Goal: Transaction & Acquisition: Download file/media

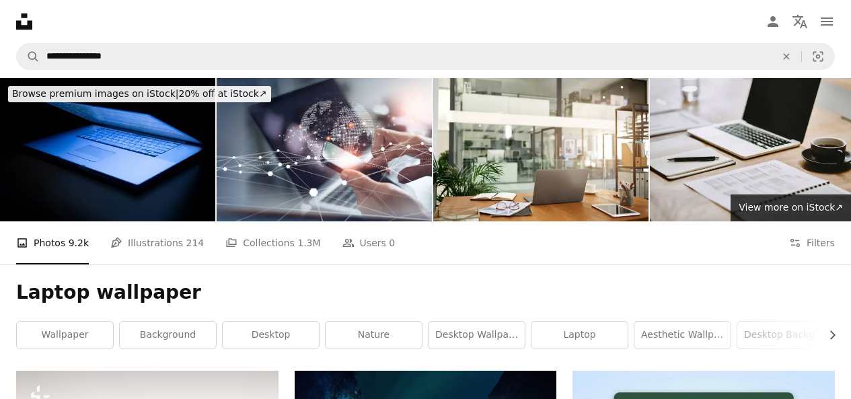
scroll to position [6245, 0]
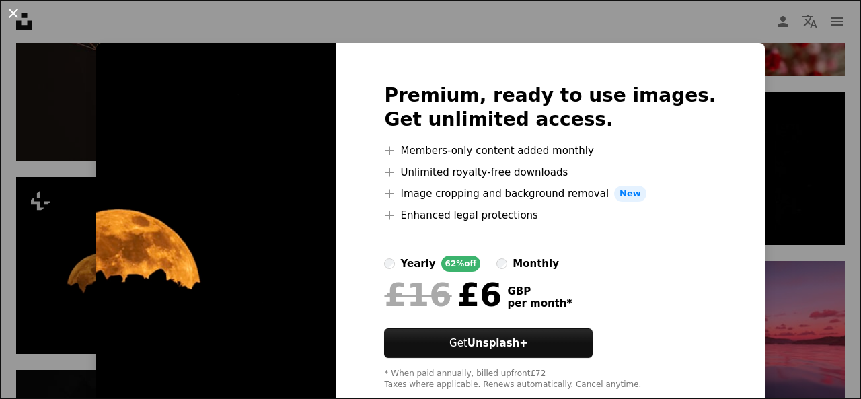
click at [10, 16] on button "An X shape" at bounding box center [13, 13] width 16 height 16
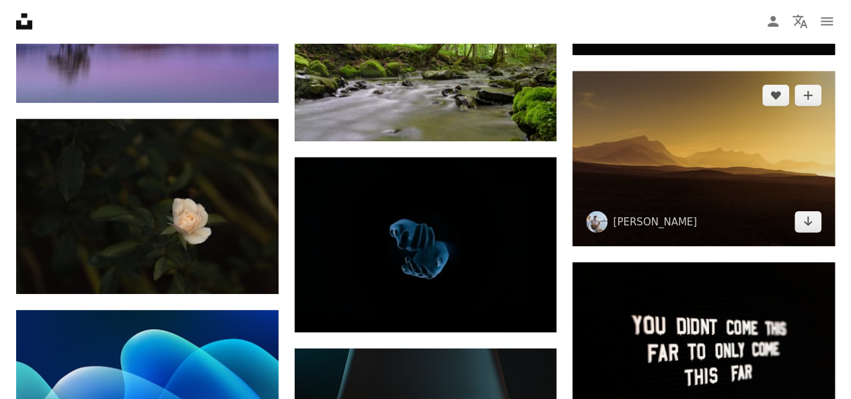
scroll to position [12132, 0]
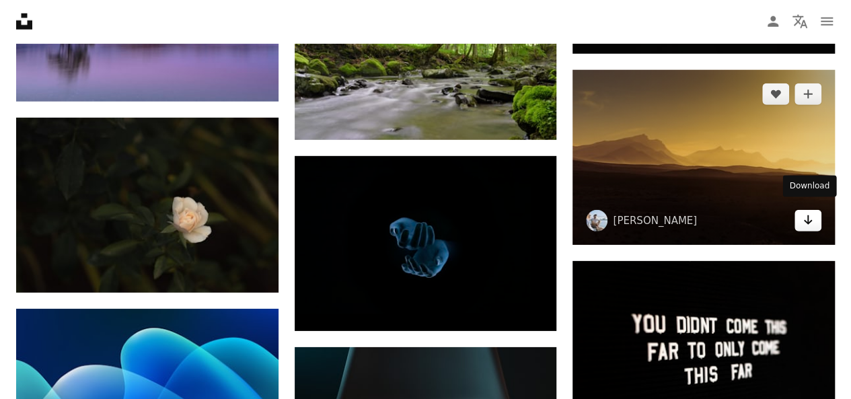
click at [803, 221] on link "Arrow pointing down" at bounding box center [807, 221] width 27 height 22
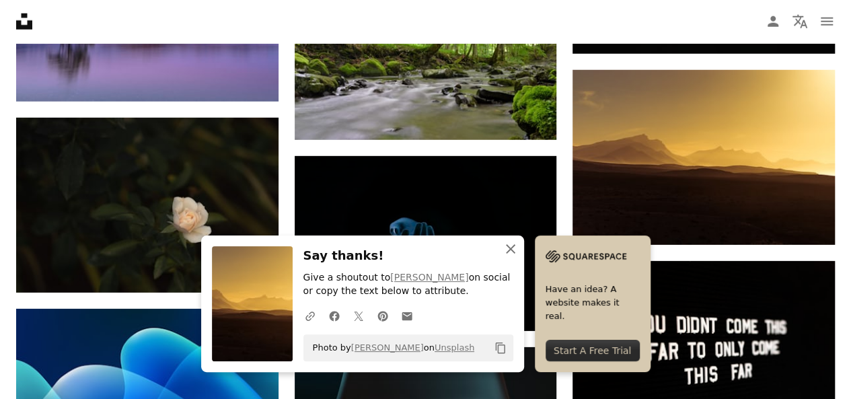
click at [510, 249] on icon "button" at bounding box center [510, 248] width 9 height 9
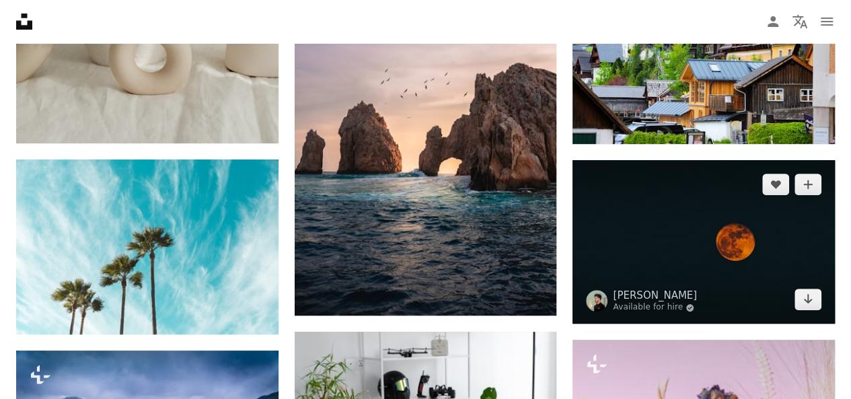
scroll to position [15538, 0]
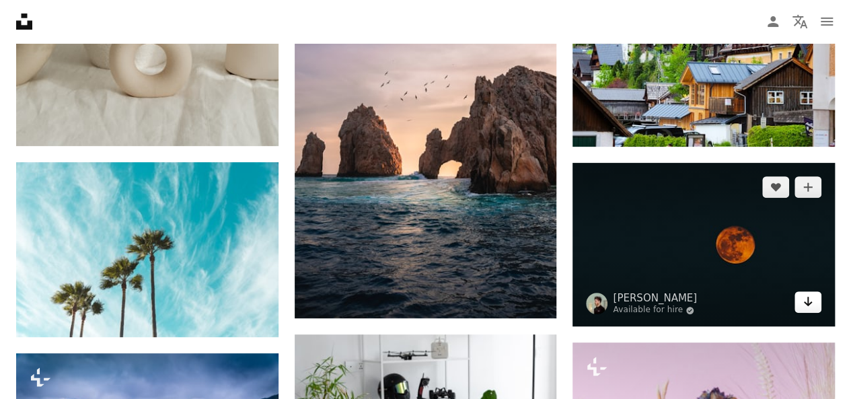
click at [806, 298] on icon "Arrow pointing down" at bounding box center [807, 301] width 11 height 16
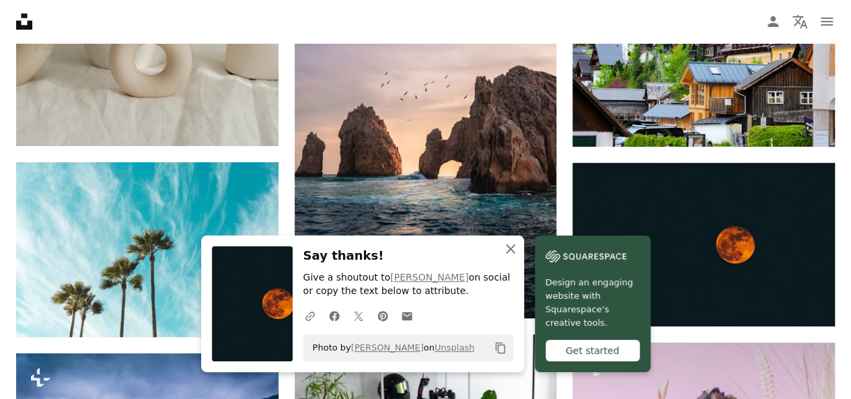
click at [516, 251] on icon "An X shape" at bounding box center [510, 249] width 16 height 16
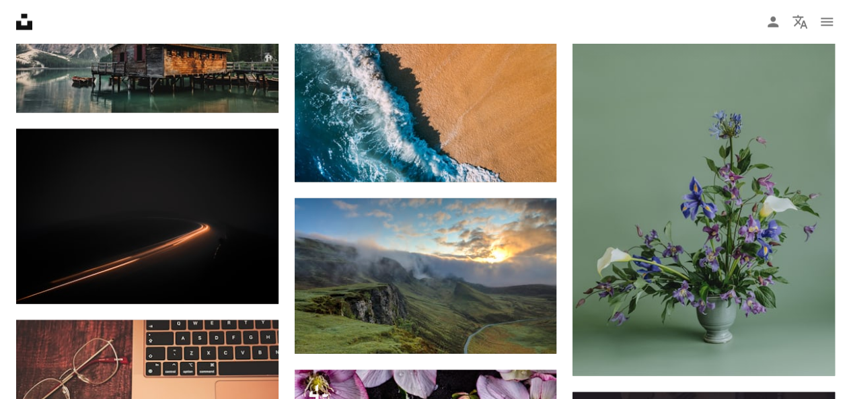
scroll to position [19101, 0]
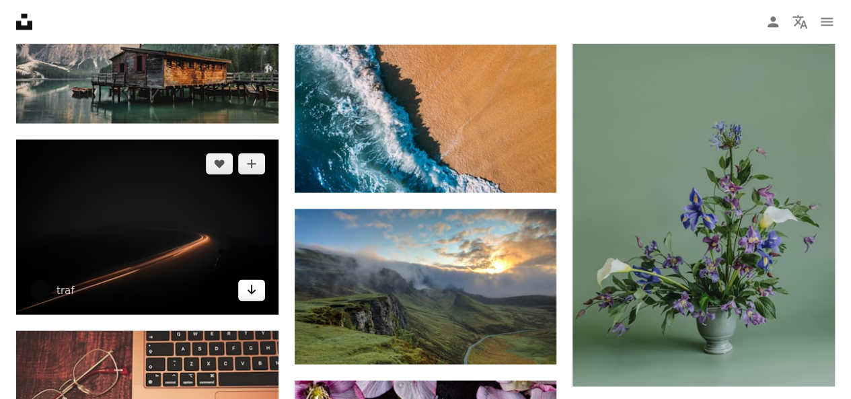
click at [257, 280] on link "Arrow pointing down" at bounding box center [251, 290] width 27 height 22
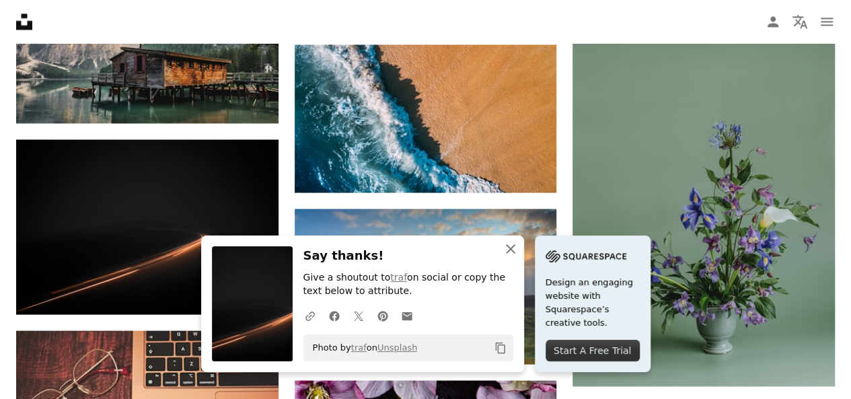
click at [518, 245] on icon "An X shape" at bounding box center [510, 249] width 16 height 16
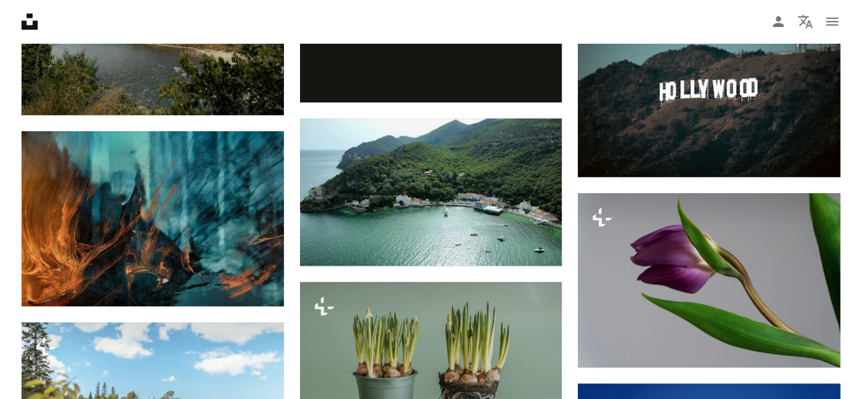
scroll to position [20850, 0]
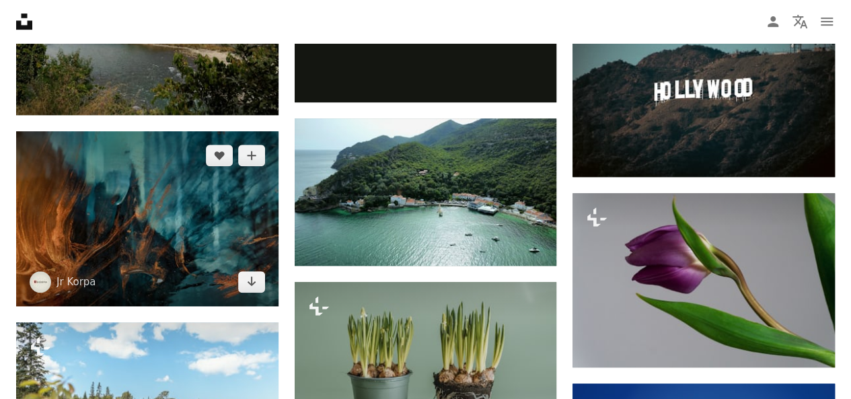
click at [199, 206] on img at bounding box center [147, 218] width 262 height 175
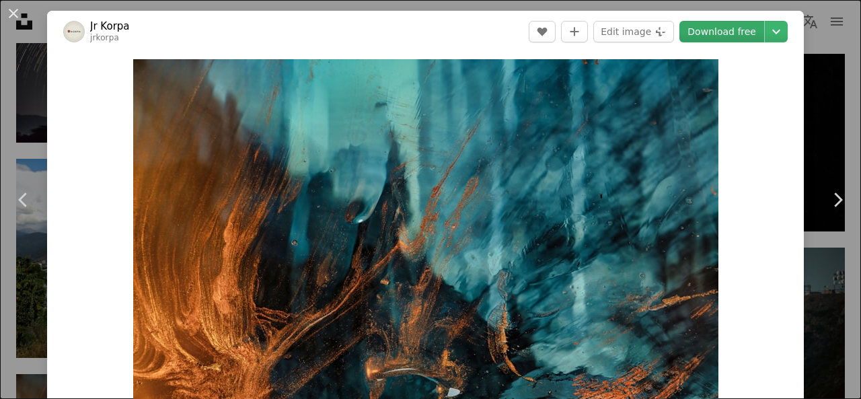
click at [740, 33] on link "Download free" at bounding box center [721, 32] width 85 height 22
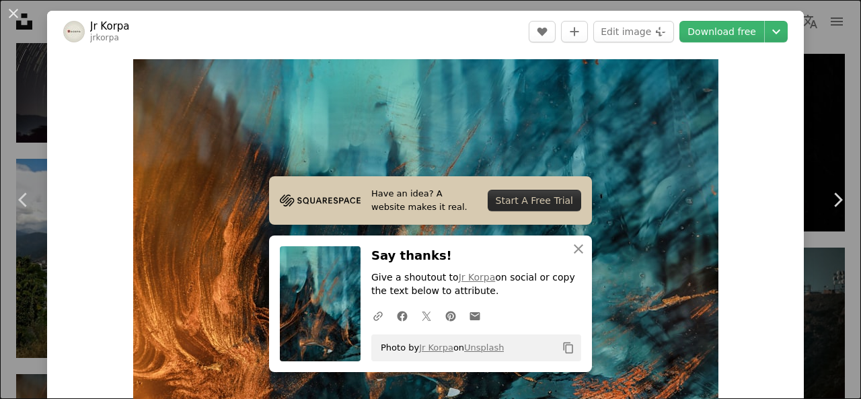
drag, startPoint x: 9, startPoint y: 18, endPoint x: 333, endPoint y: 235, distance: 389.3
click at [9, 18] on button "An X shape" at bounding box center [13, 13] width 16 height 16
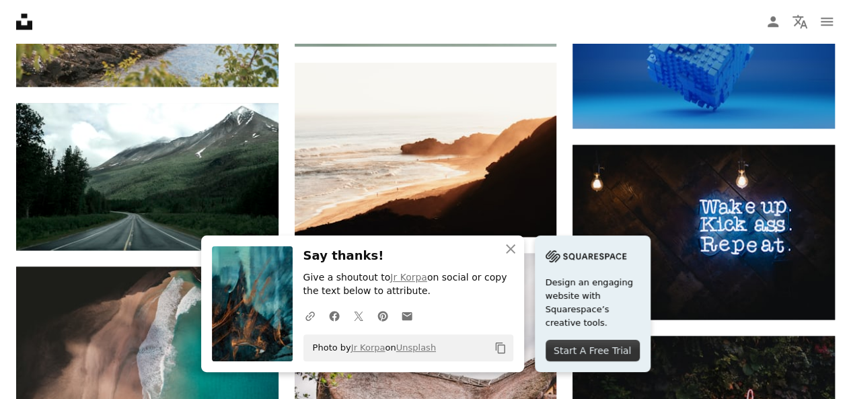
scroll to position [21261, 0]
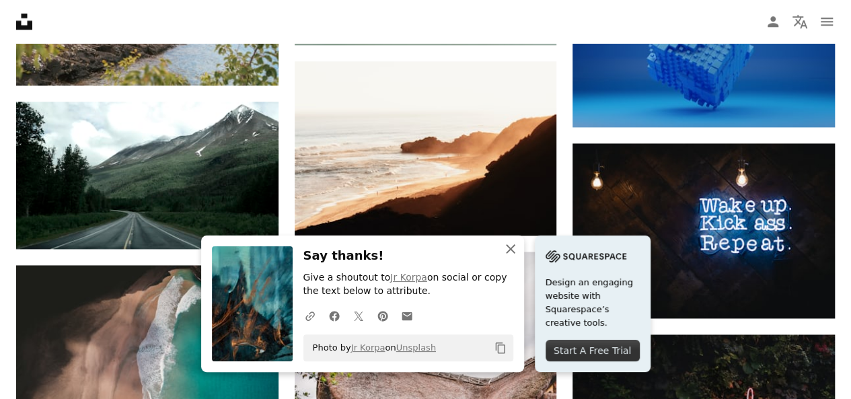
click at [503, 248] on icon "An X shape" at bounding box center [510, 249] width 16 height 16
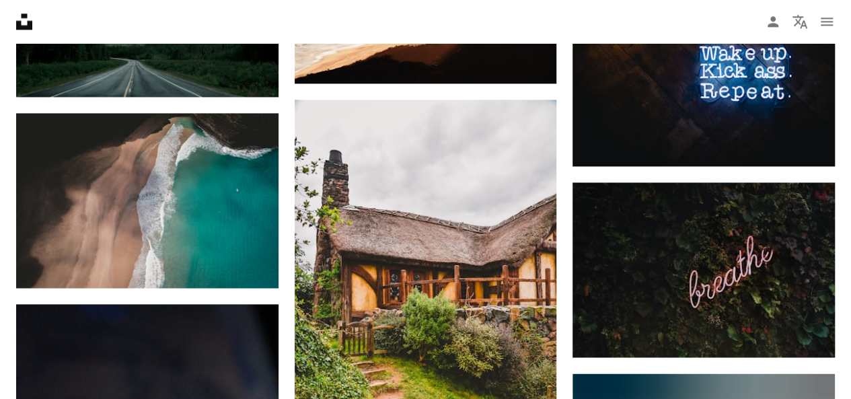
scroll to position [21416, 0]
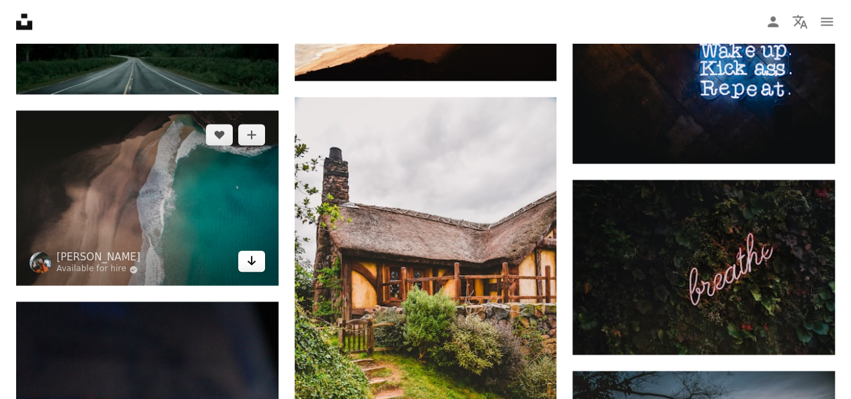
click at [254, 253] on icon "Arrow pointing down" at bounding box center [251, 260] width 11 height 16
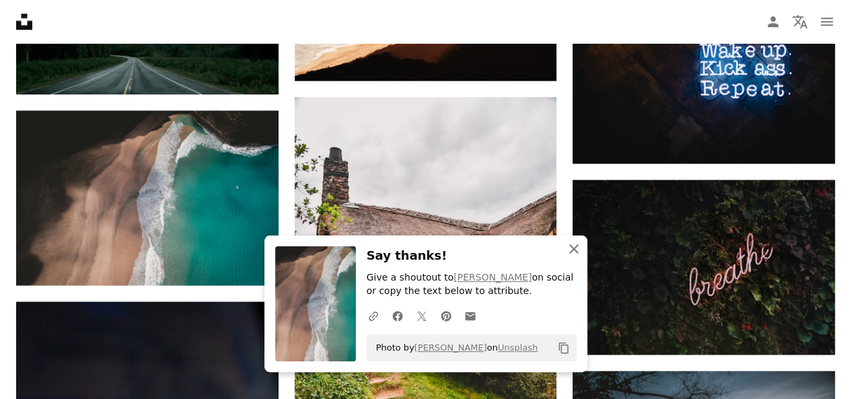
click at [570, 245] on icon "An X shape" at bounding box center [574, 249] width 16 height 16
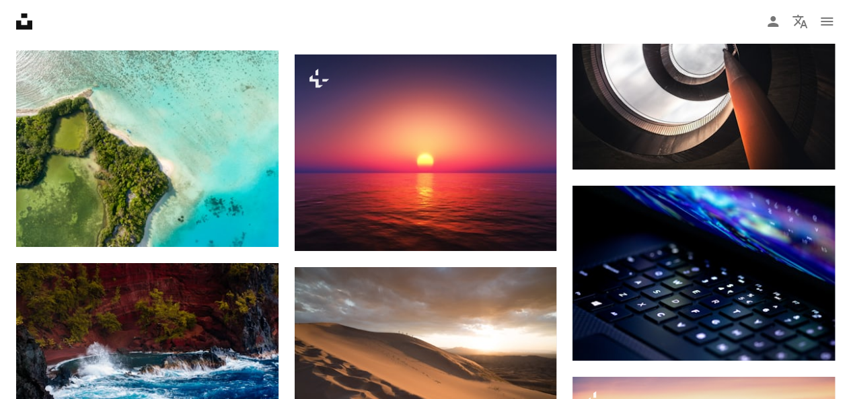
scroll to position [22893, 0]
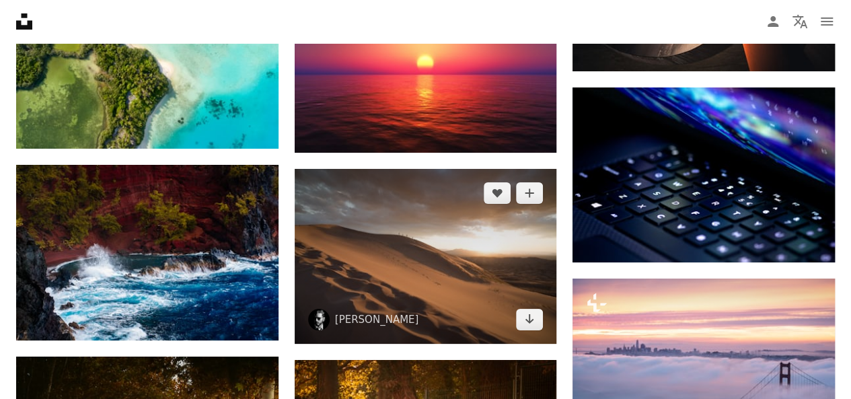
click at [426, 169] on img at bounding box center [426, 256] width 262 height 175
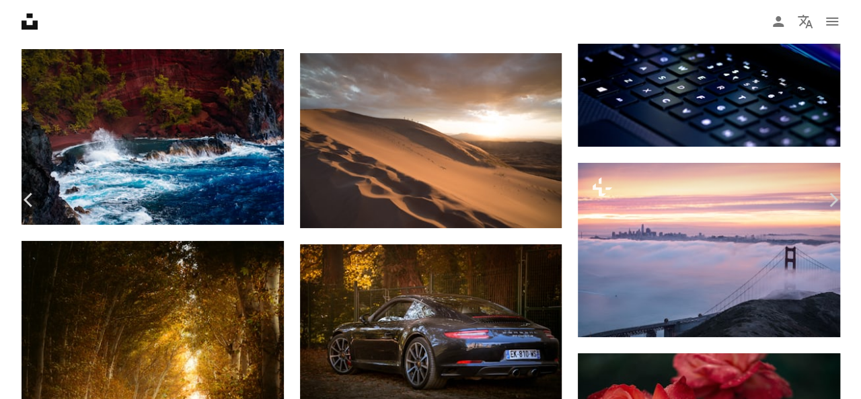
scroll to position [22946, 0]
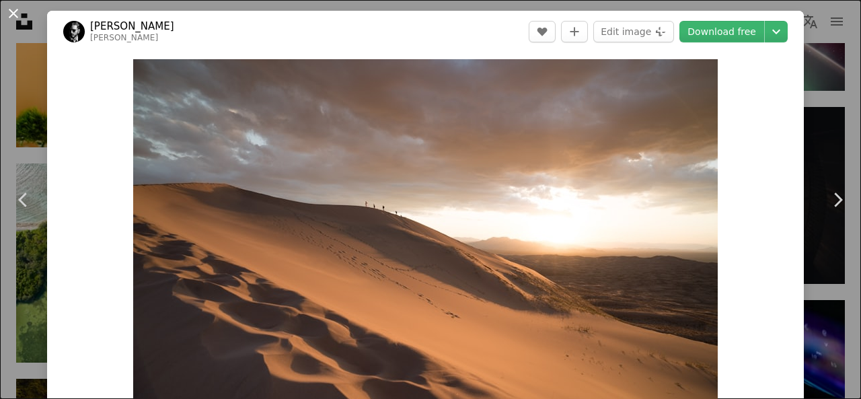
click at [17, 14] on button "An X shape" at bounding box center [13, 13] width 16 height 16
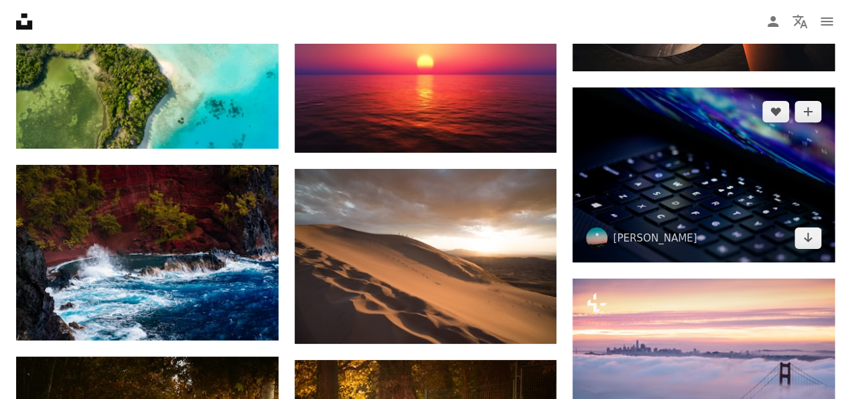
scroll to position [22989, 0]
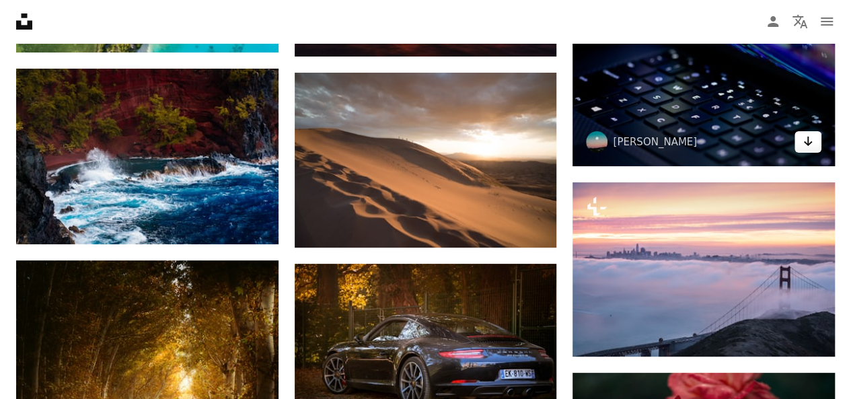
click at [806, 133] on icon "Arrow pointing down" at bounding box center [807, 141] width 11 height 16
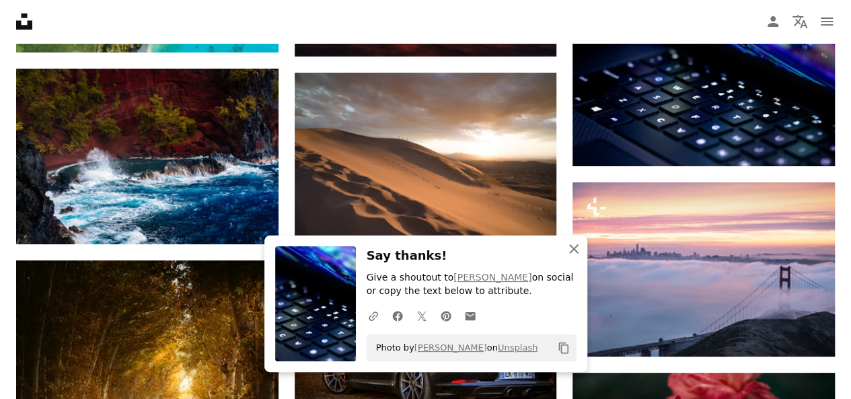
click at [577, 248] on icon "An X shape" at bounding box center [574, 249] width 16 height 16
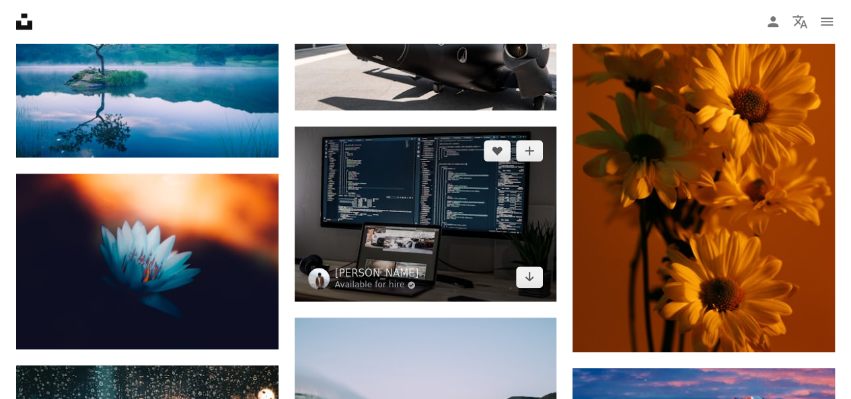
scroll to position [26179, 0]
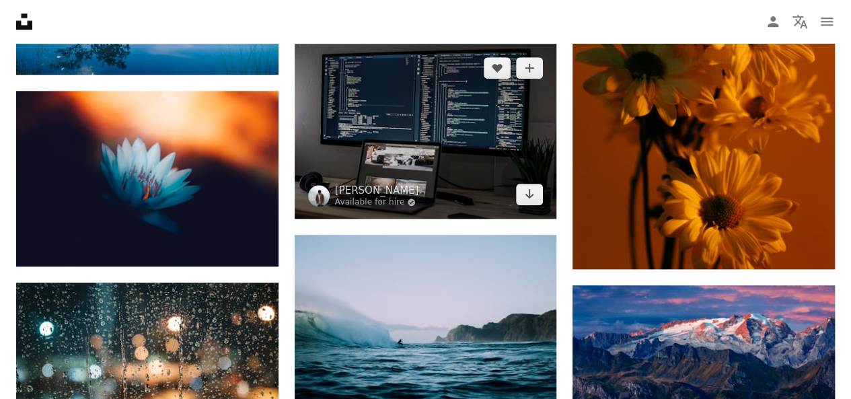
click at [533, 186] on icon "Arrow pointing down" at bounding box center [529, 194] width 11 height 16
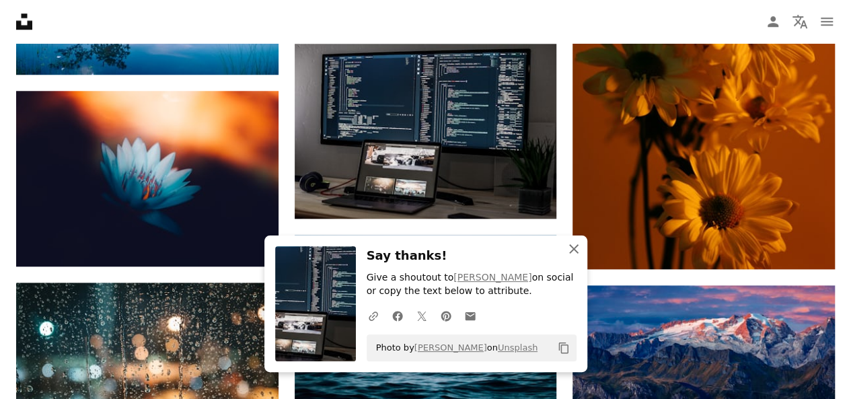
click at [571, 254] on icon "An X shape" at bounding box center [574, 249] width 16 height 16
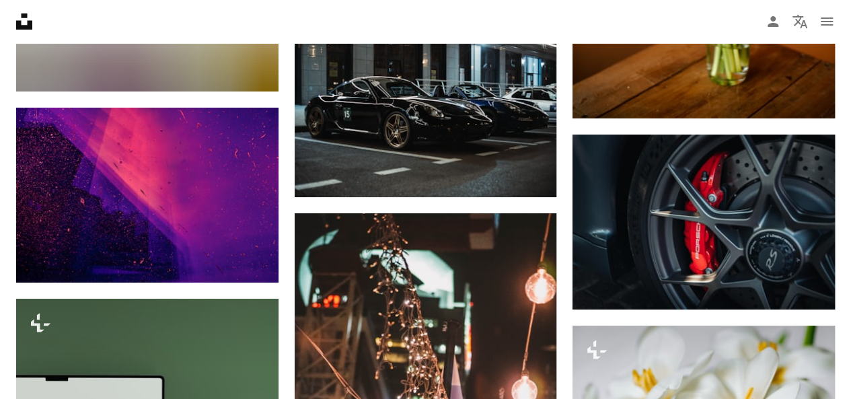
scroll to position [36824, 0]
